Goal: Contribute content: Contribute content

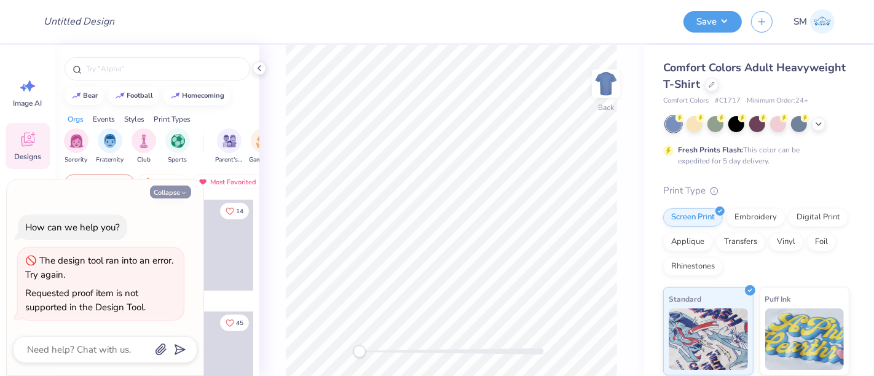
click at [167, 194] on button "Collapse" at bounding box center [170, 192] width 41 height 13
type textarea "x"
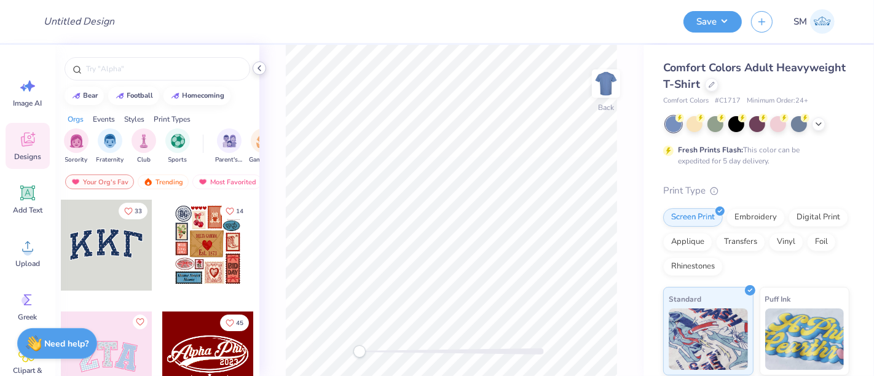
click at [261, 67] on icon at bounding box center [260, 68] width 10 height 10
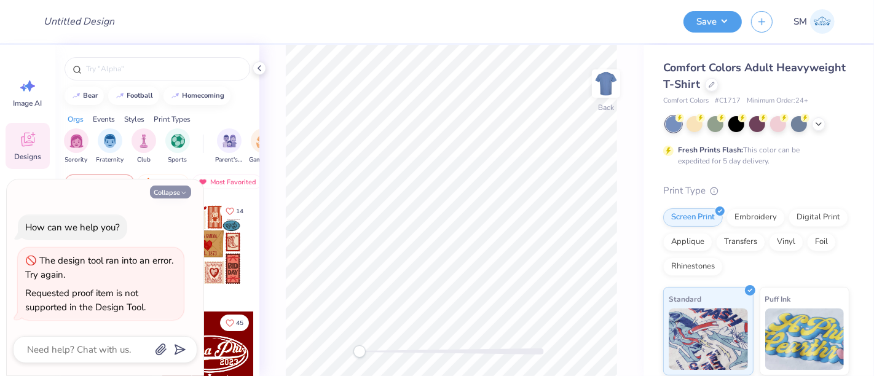
click at [167, 189] on button "Collapse" at bounding box center [170, 192] width 41 height 13
type textarea "x"
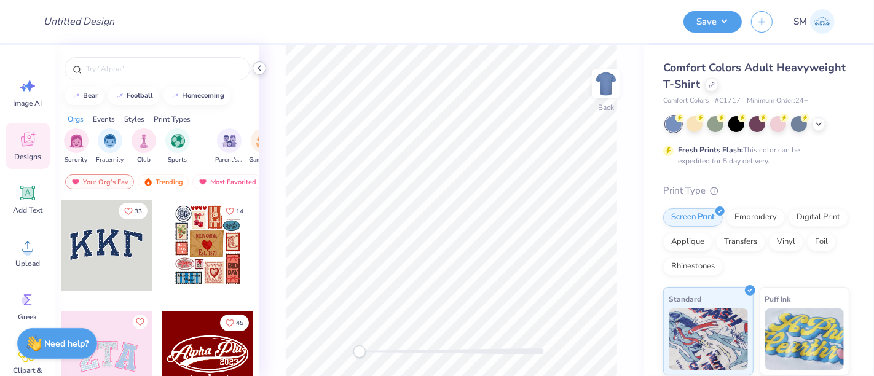
click at [256, 67] on icon at bounding box center [260, 68] width 10 height 10
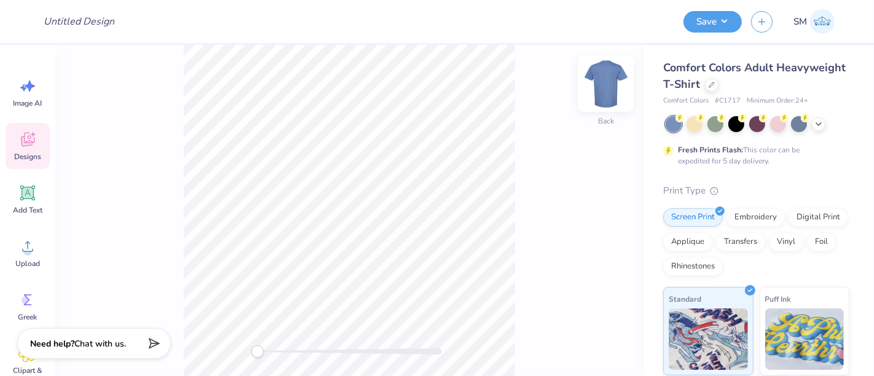
click at [612, 79] on img at bounding box center [606, 83] width 49 height 49
click at [627, 64] on div "Front" at bounding box center [349, 210] width 588 height 331
drag, startPoint x: 612, startPoint y: 73, endPoint x: 595, endPoint y: 149, distance: 78.0
click at [611, 74] on img at bounding box center [606, 83] width 25 height 25
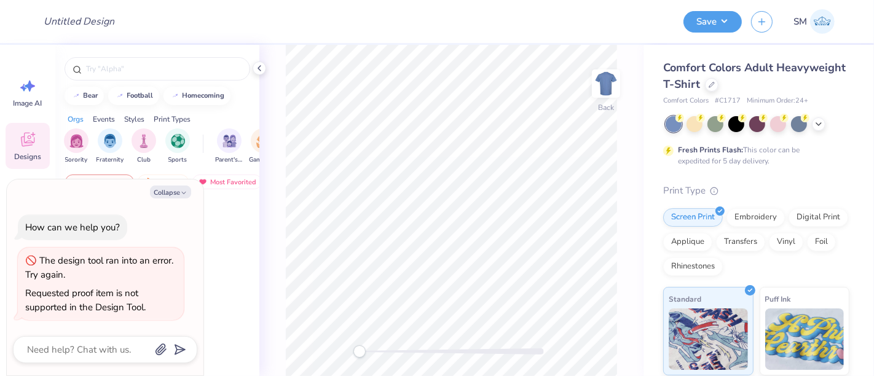
type textarea "x"
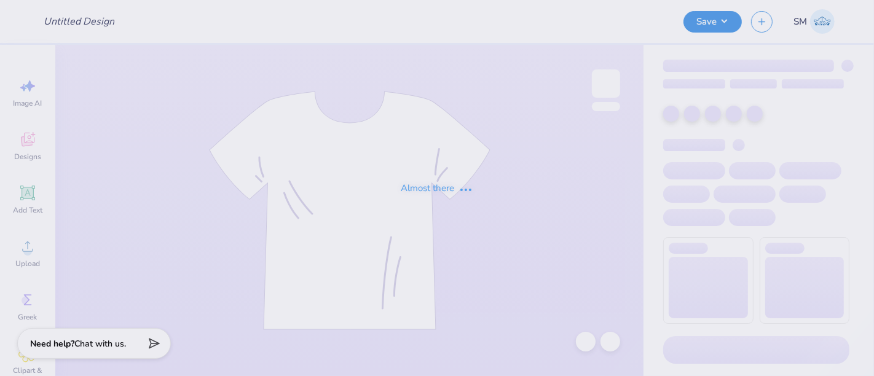
type input "OPA Star Sweatshirt"
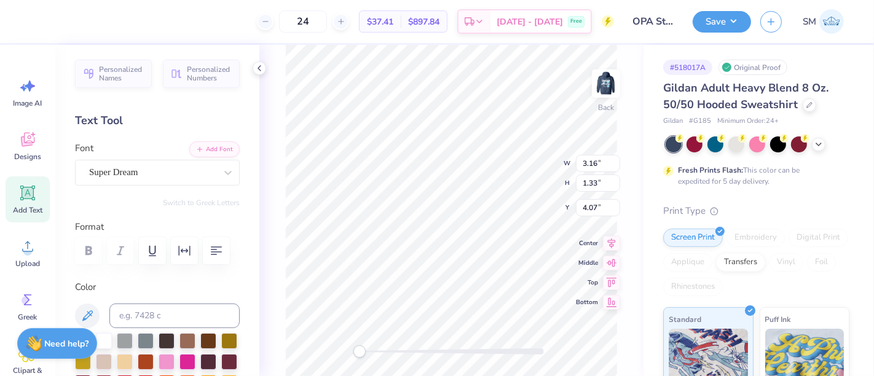
scroll to position [11, 2]
type textarea "OPHIA"
click at [726, 17] on button "Save" at bounding box center [722, 20] width 58 height 22
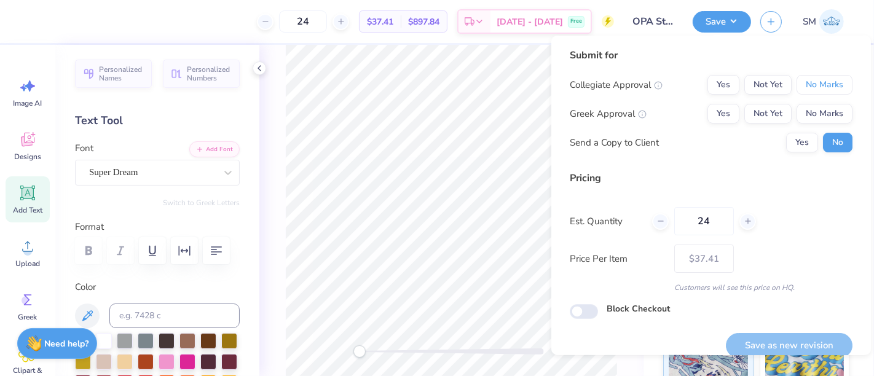
drag, startPoint x: 810, startPoint y: 78, endPoint x: 776, endPoint y: 95, distance: 37.7
click at [810, 79] on button "No Marks" at bounding box center [825, 85] width 56 height 20
click at [715, 113] on button "Yes" at bounding box center [724, 114] width 32 height 20
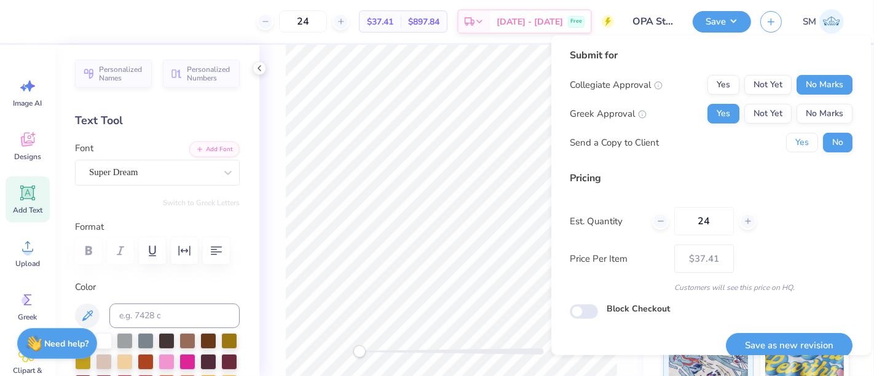
drag, startPoint x: 794, startPoint y: 145, endPoint x: 815, endPoint y: 206, distance: 64.9
click at [793, 146] on button "Yes" at bounding box center [802, 143] width 32 height 20
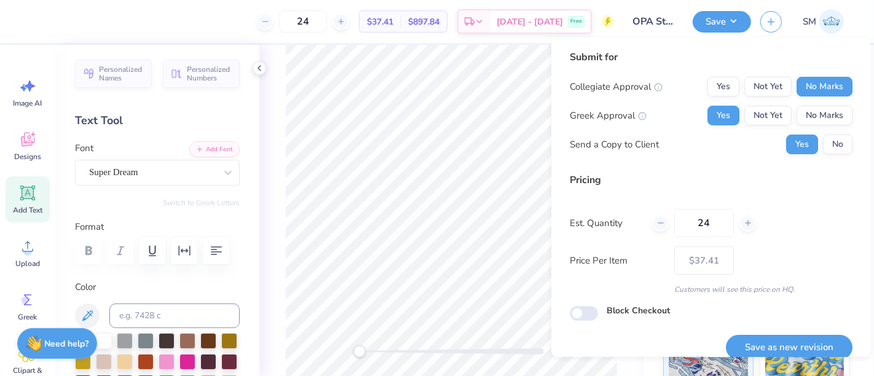
scroll to position [14, 0]
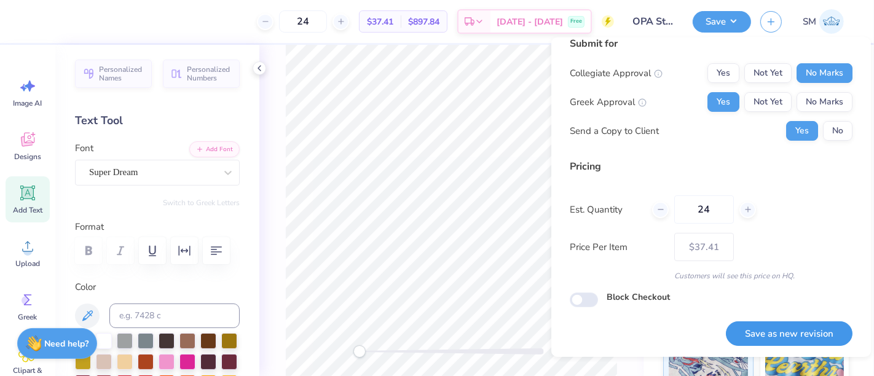
click at [774, 335] on button "Save as new revision" at bounding box center [789, 334] width 127 height 25
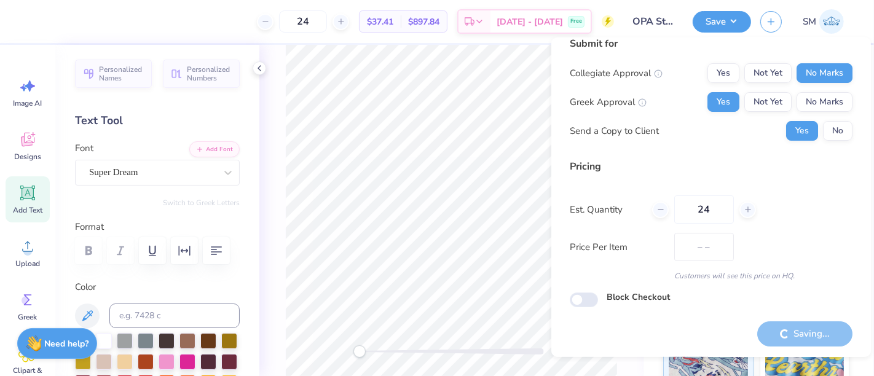
type input "$37.41"
